Goal: Task Accomplishment & Management: Manage account settings

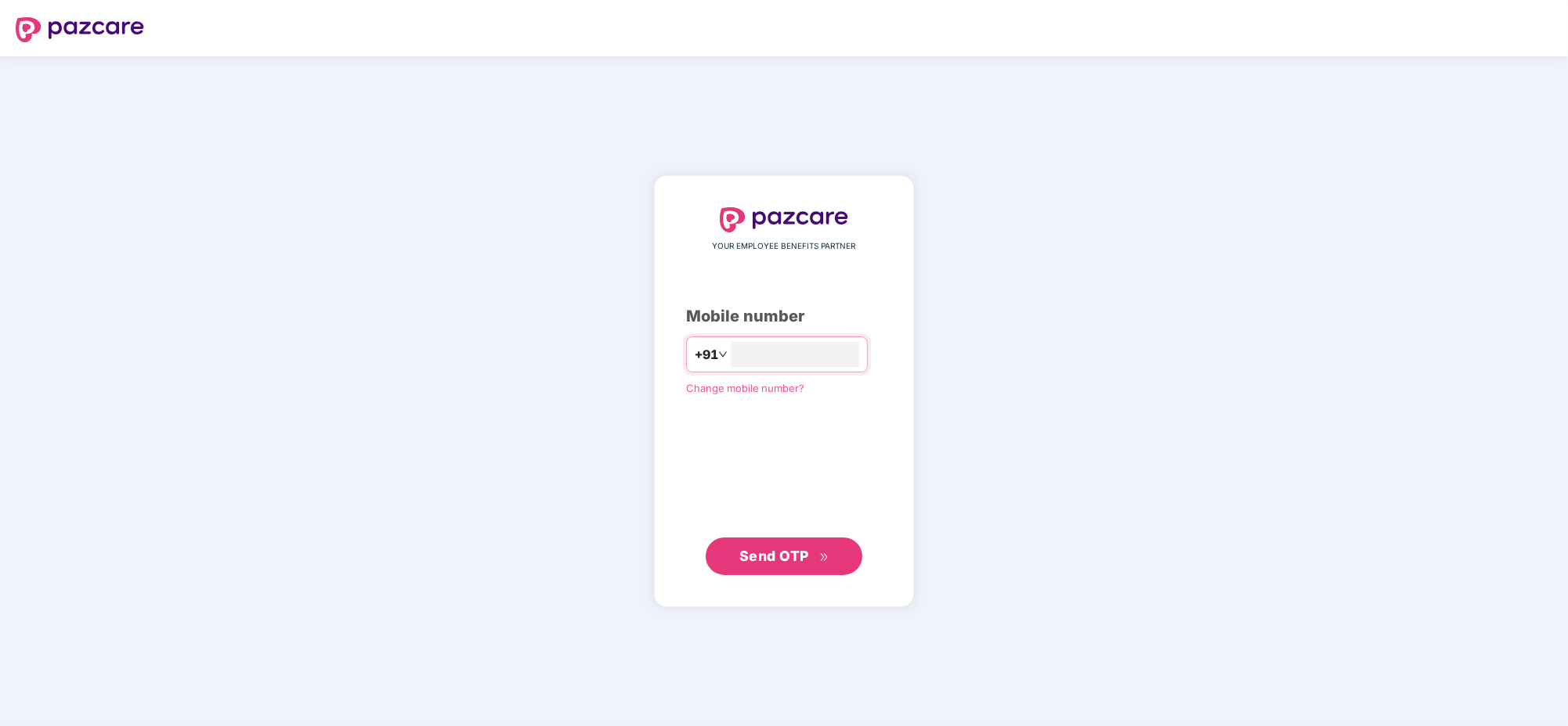
type input "**********"
click at [793, 542] on button "Send OTP" at bounding box center [784, 555] width 156 height 37
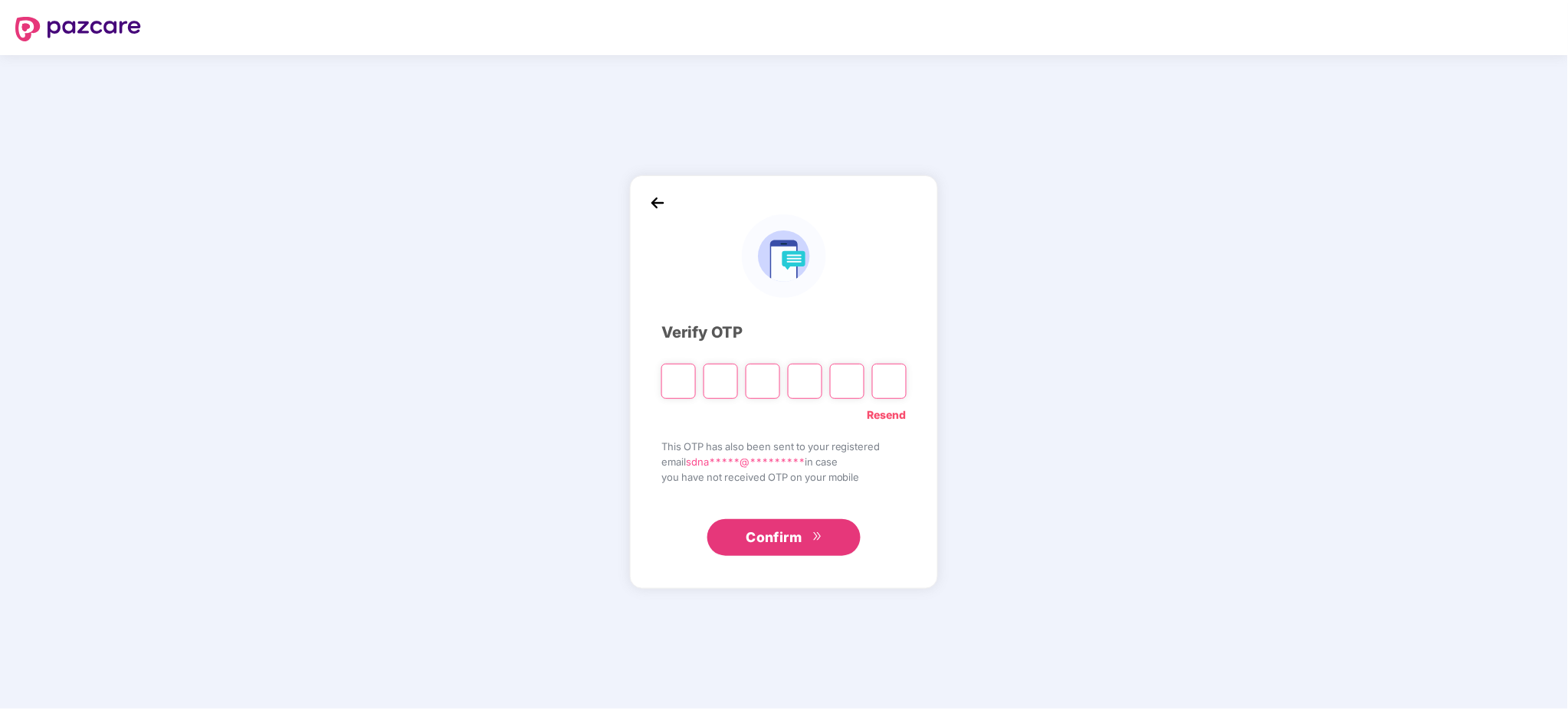
type input "*"
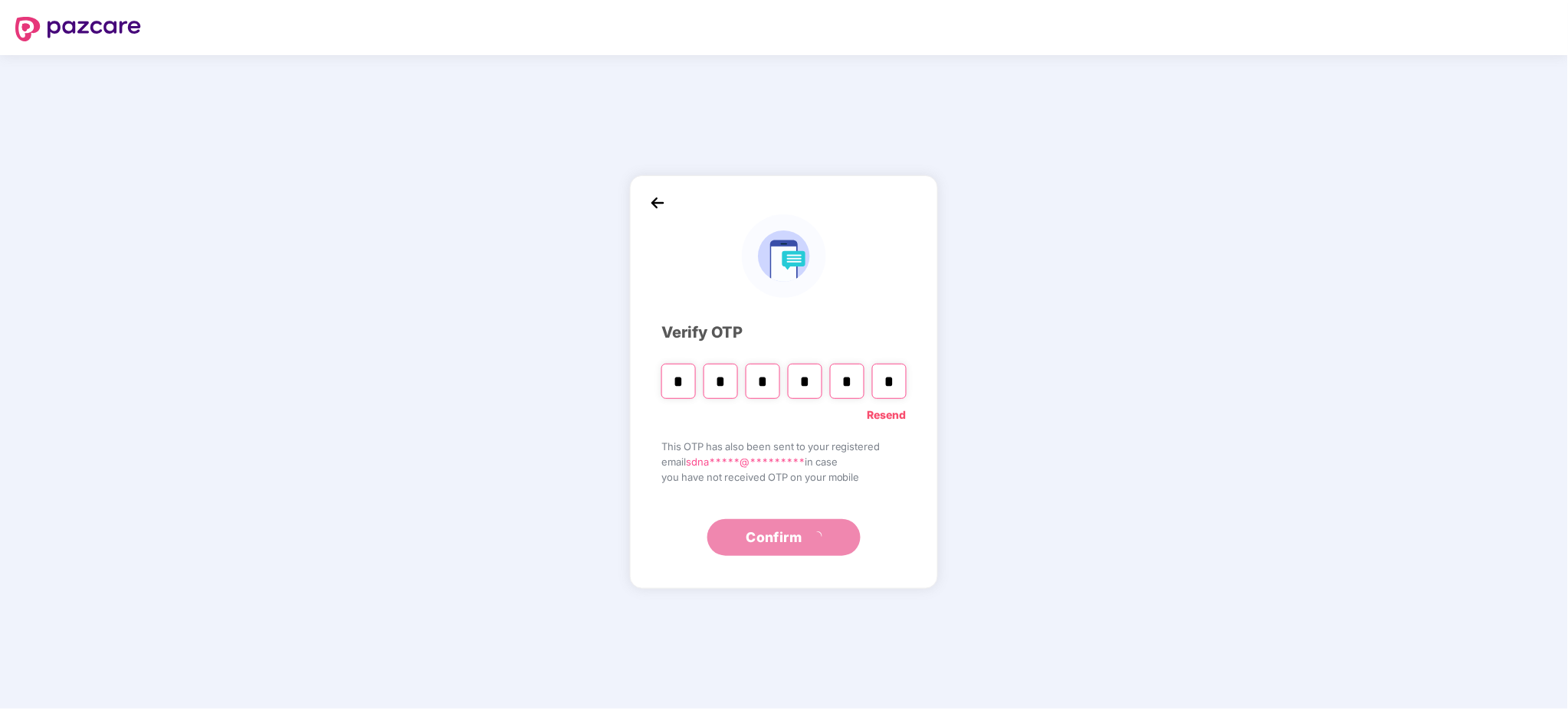
type input "*"
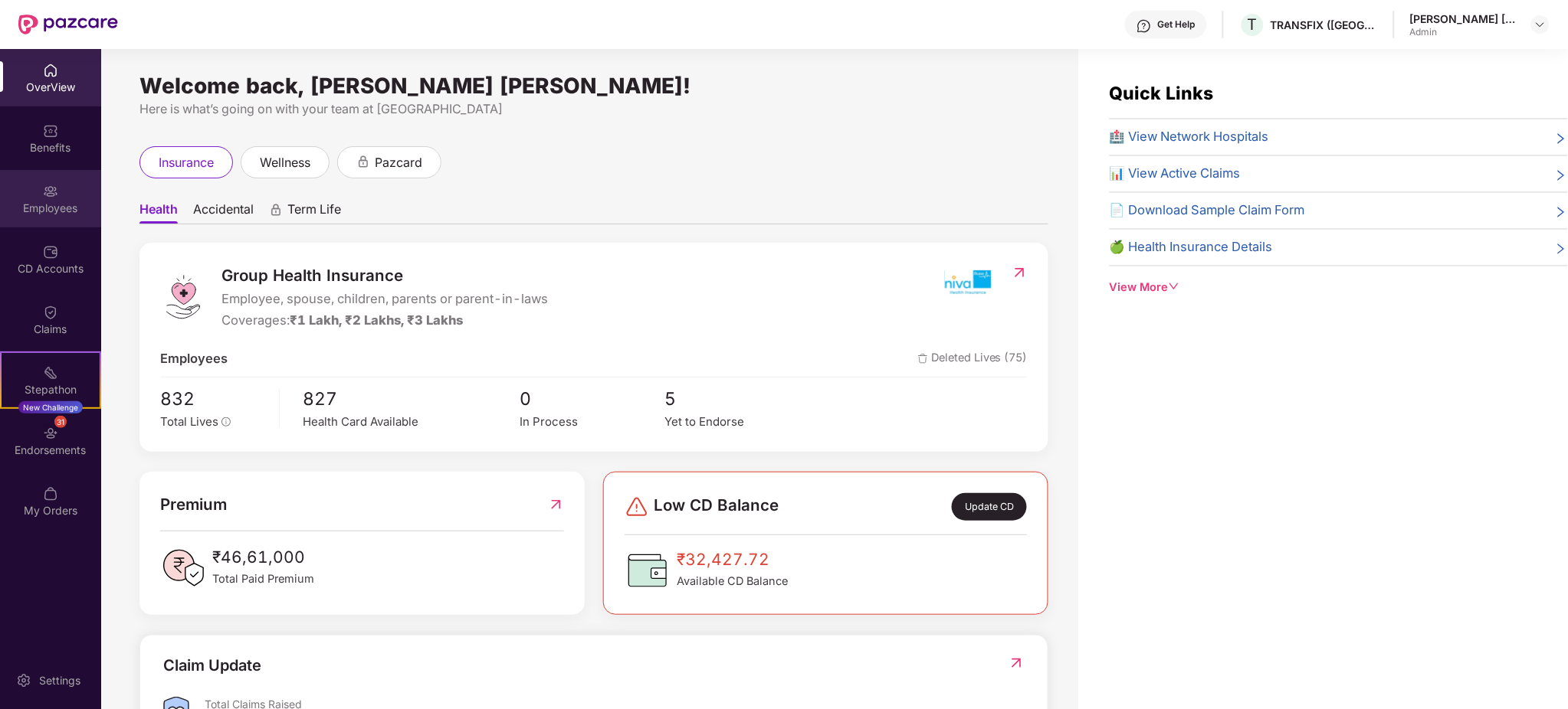
click at [39, 205] on div "Employees" at bounding box center [50, 208] width 102 height 16
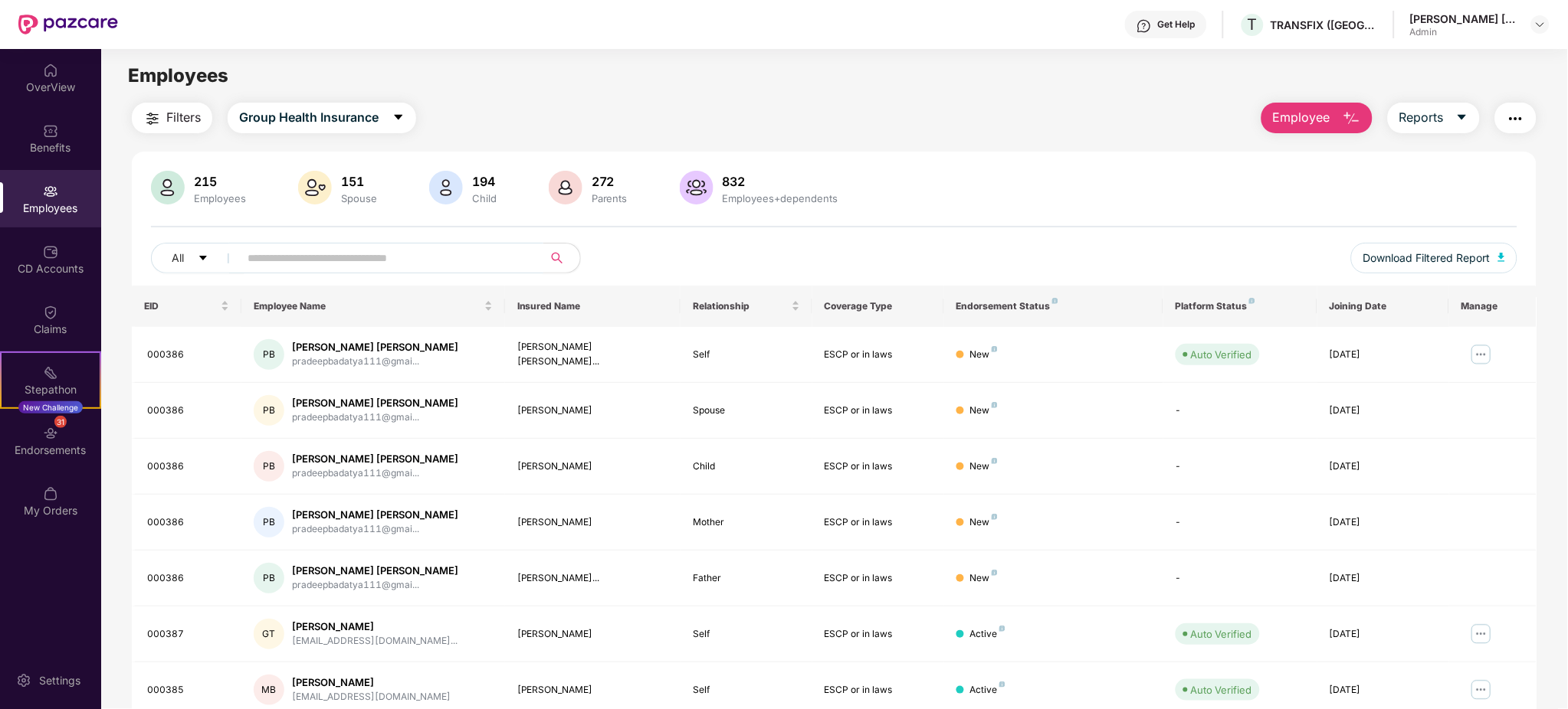
click at [444, 256] on input "text" at bounding box center [384, 258] width 276 height 23
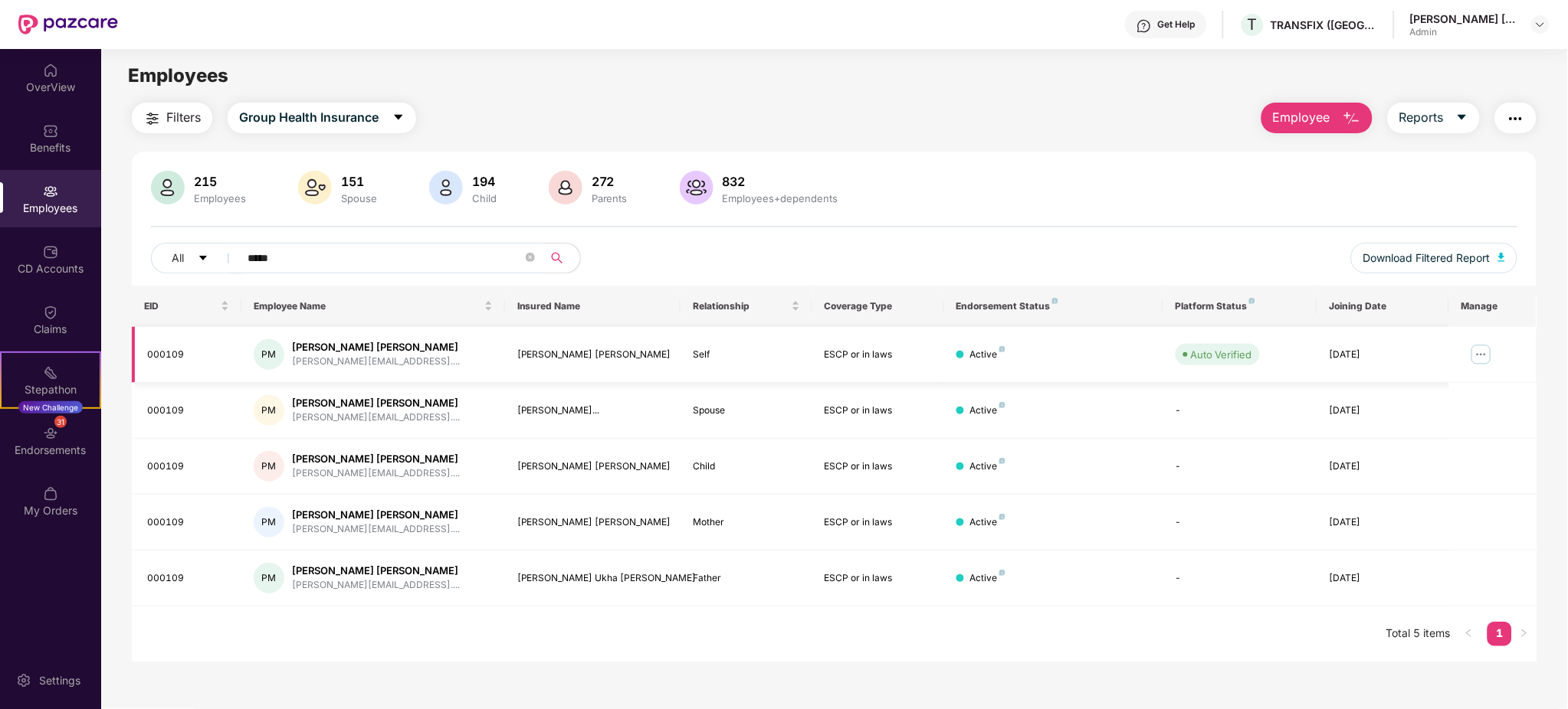
type input "*****"
click at [1485, 360] on img at bounding box center [1481, 354] width 25 height 25
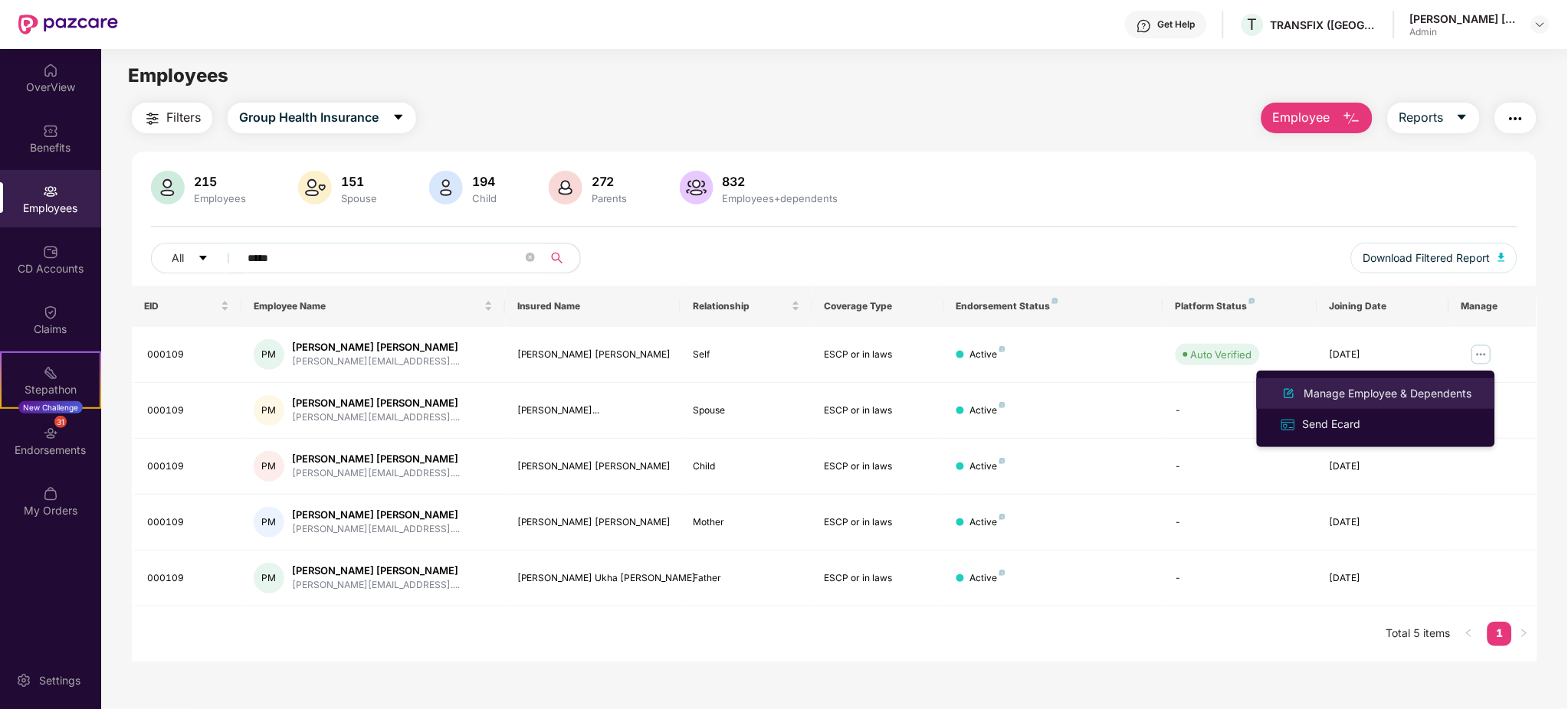
click at [1368, 389] on div "Manage Employee & Dependents" at bounding box center [1389, 393] width 174 height 16
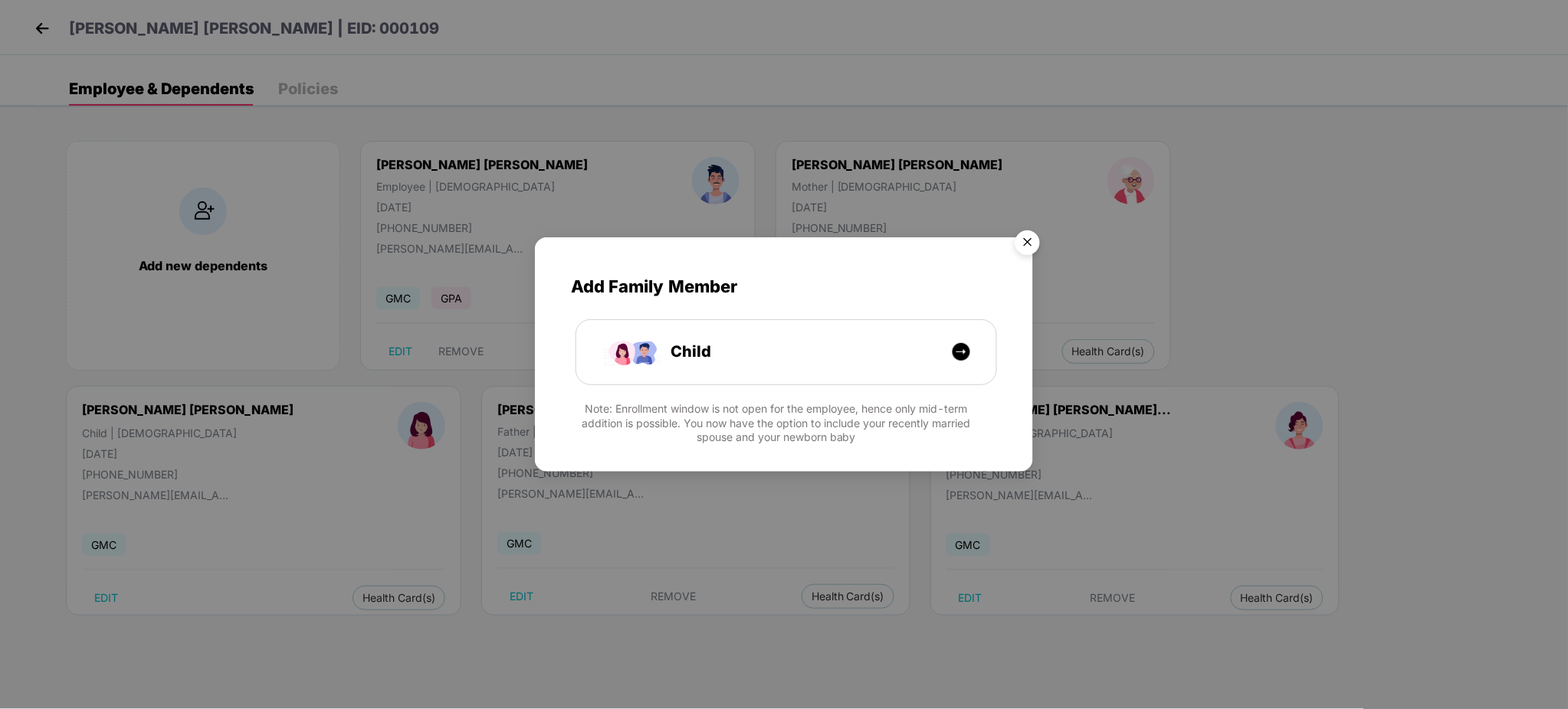
click at [1021, 242] on img "Close" at bounding box center [1028, 245] width 43 height 43
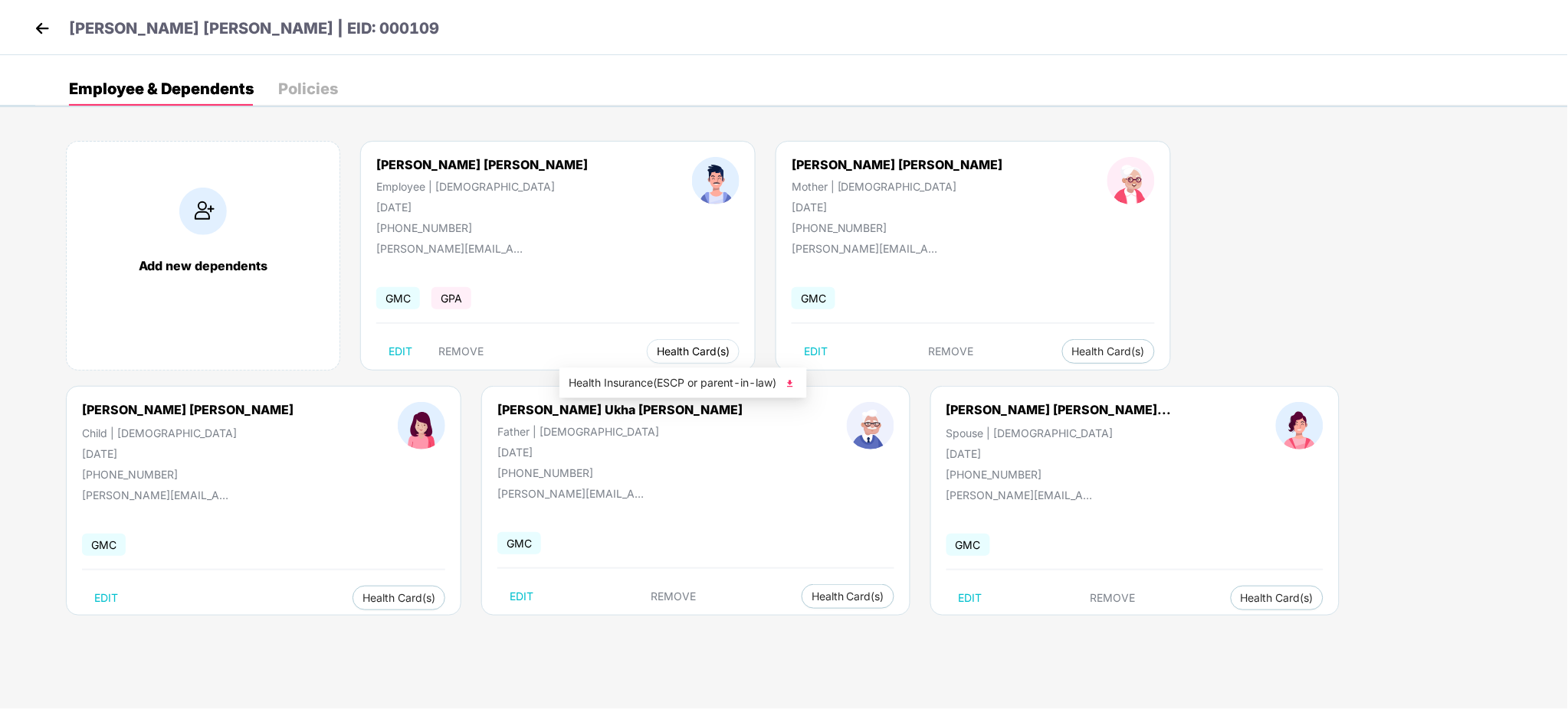
click at [657, 350] on span "Health Card(s)" at bounding box center [694, 351] width 73 height 7
click at [703, 378] on div "Add new dependents [PERSON_NAME] [PERSON_NAME] Employee | [DEMOGRAPHIC_DATA] [D…" at bounding box center [802, 386] width 1533 height 536
click at [657, 349] on span "Health Card(s)" at bounding box center [694, 351] width 73 height 7
click at [790, 379] on img at bounding box center [790, 383] width 16 height 16
